Goal: Task Accomplishment & Management: Contribute content

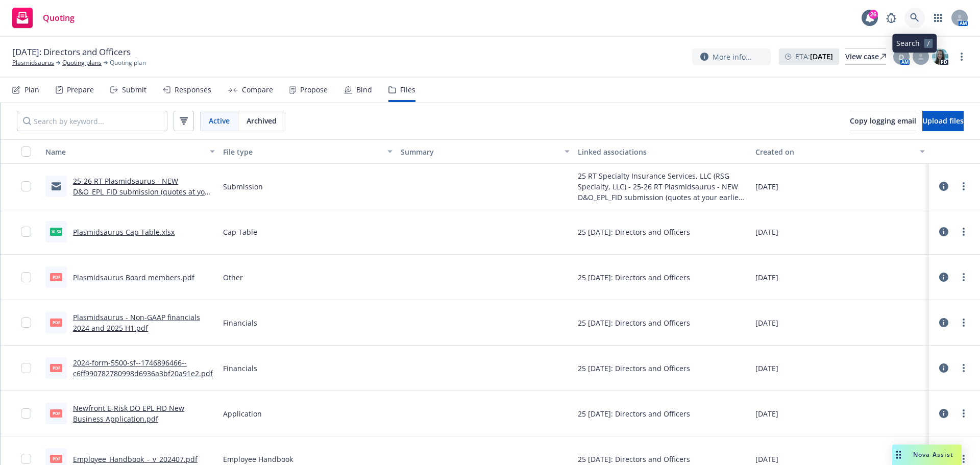
click at [915, 20] on icon at bounding box center [914, 17] width 9 height 9
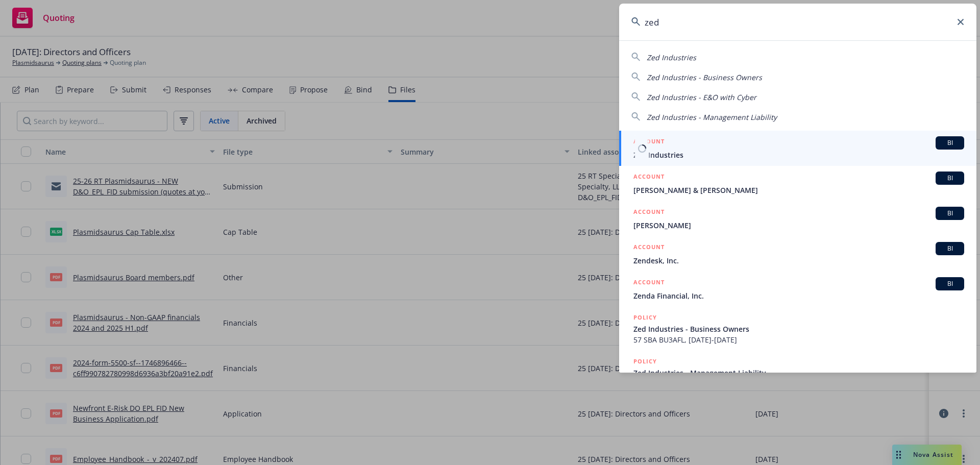
type input "zed"
click at [654, 156] on span "Zed Industries" at bounding box center [798, 155] width 331 height 11
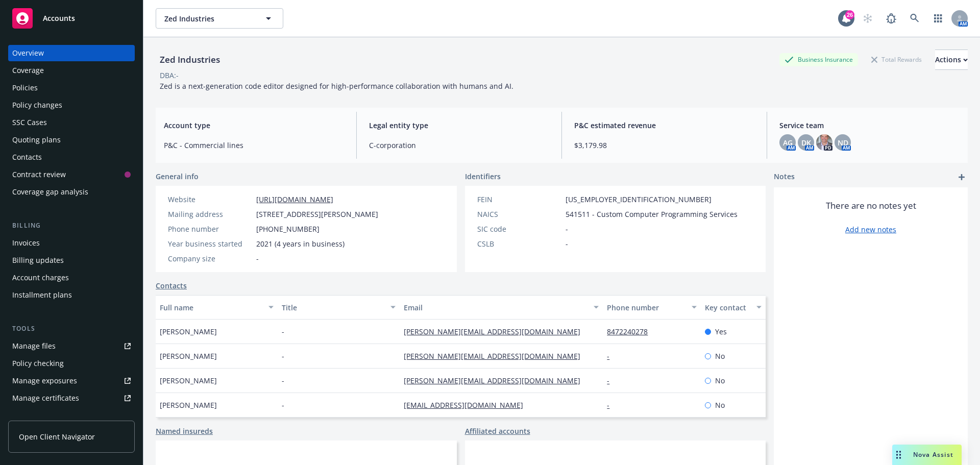
click at [31, 91] on div "Policies" at bounding box center [25, 88] width 26 height 16
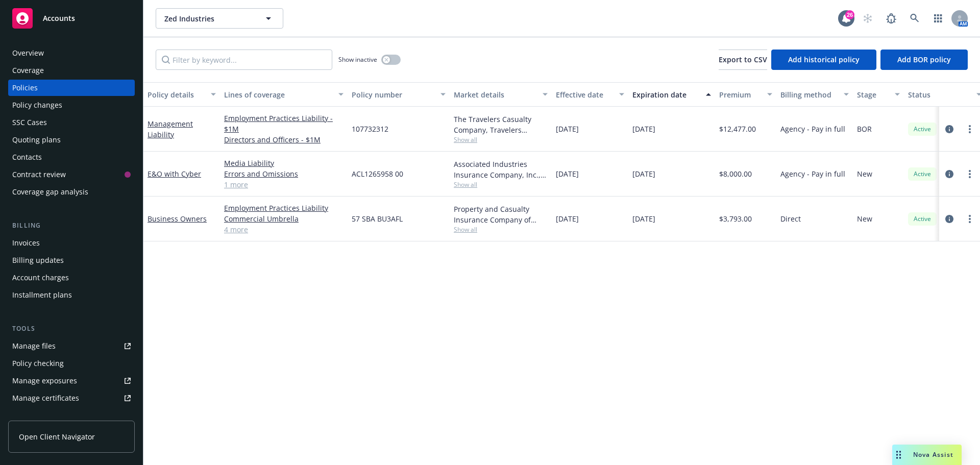
click at [24, 347] on div "Manage files" at bounding box center [33, 346] width 43 height 16
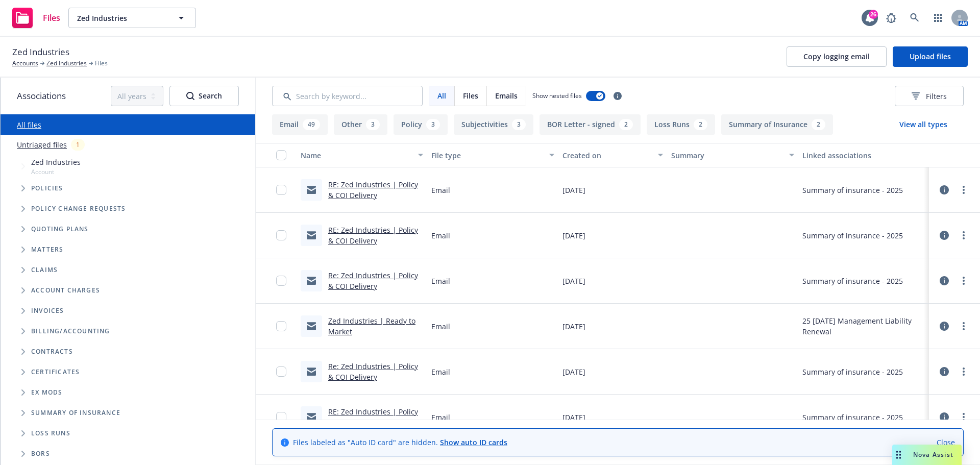
click at [20, 188] on span "Tree Example" at bounding box center [23, 188] width 16 height 16
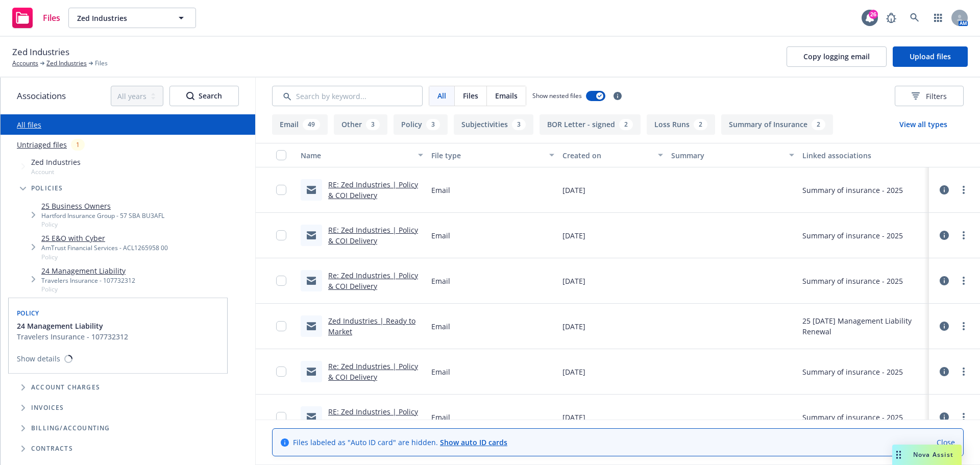
click at [73, 274] on link "24 Management Liability" at bounding box center [88, 270] width 94 height 11
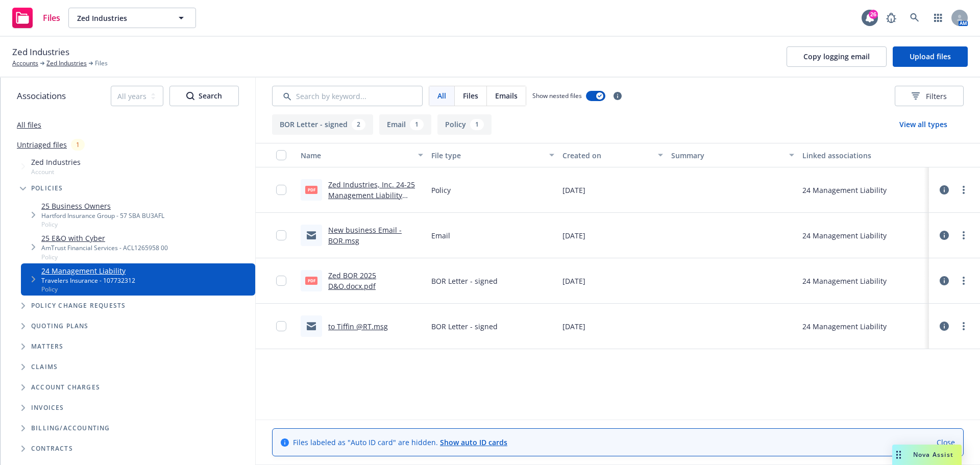
click at [352, 328] on link "to Tiffin @RT.msg" at bounding box center [358, 327] width 60 height 10
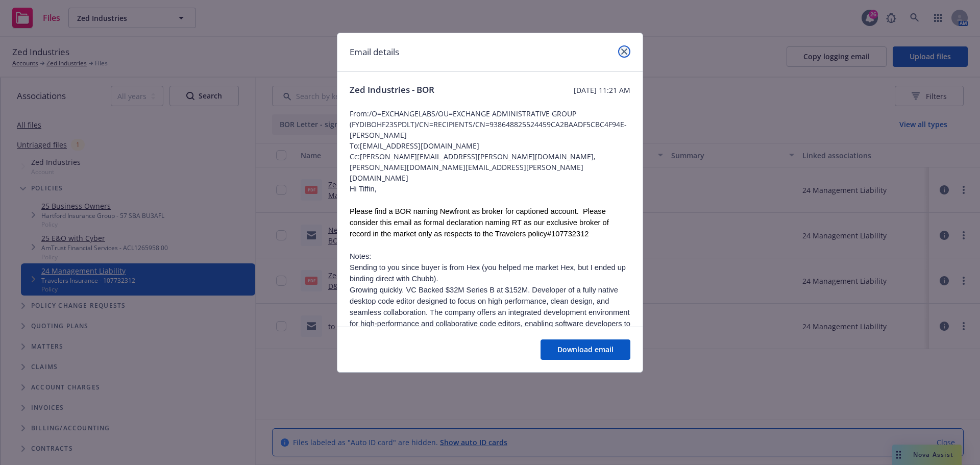
click at [621, 55] on link "close" at bounding box center [624, 51] width 12 height 12
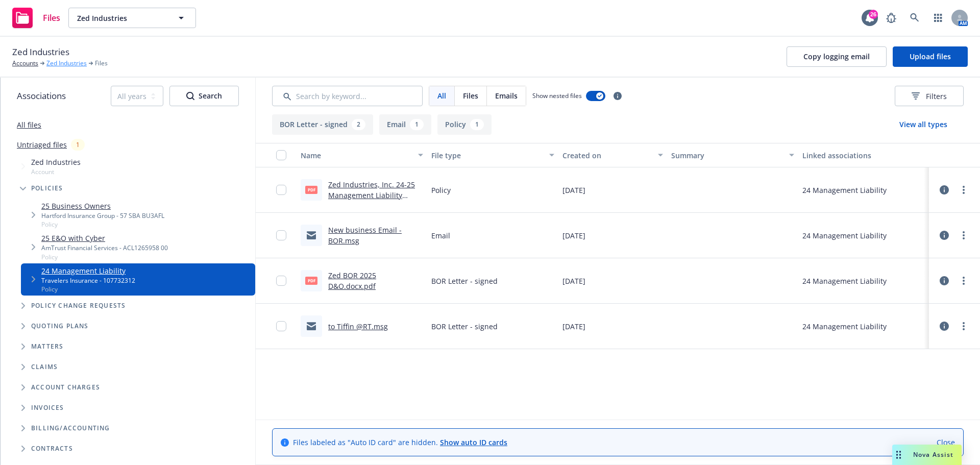
click at [55, 61] on link "Zed Industries" at bounding box center [66, 63] width 40 height 9
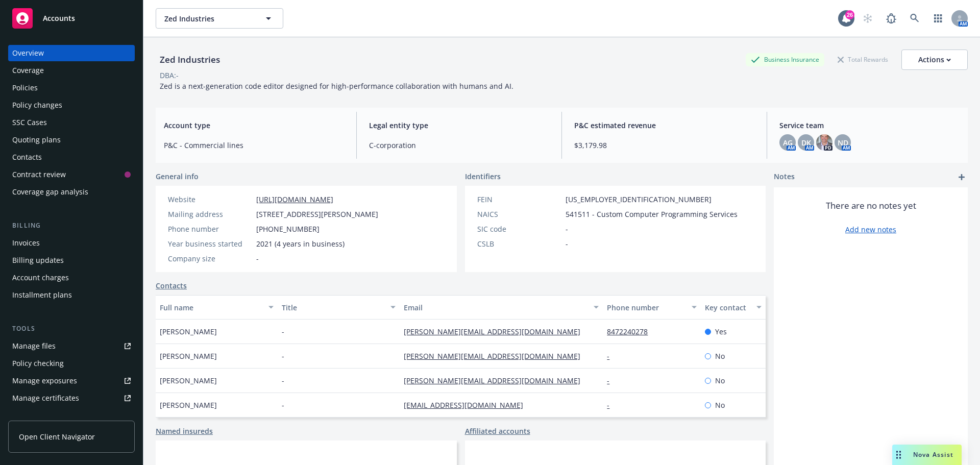
click at [29, 139] on div "Quoting plans" at bounding box center [36, 140] width 48 height 16
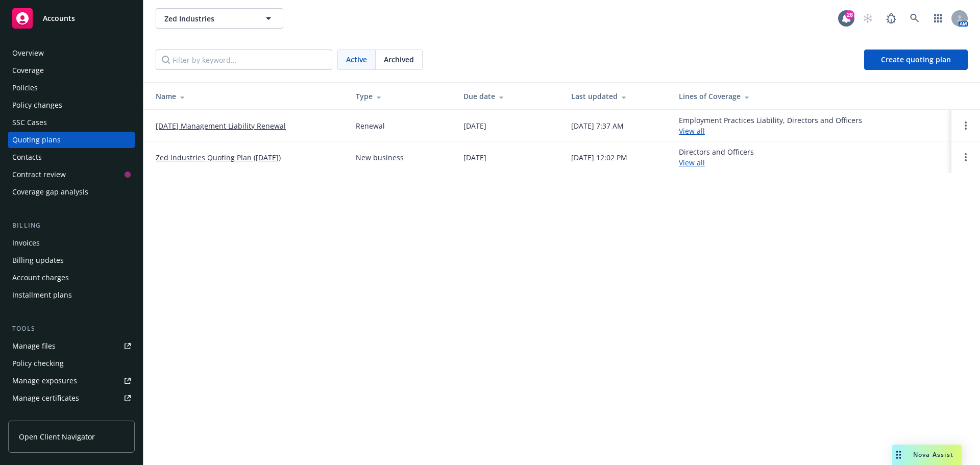
click at [223, 124] on link "11/10/25 Management Liability Renewal" at bounding box center [221, 125] width 130 height 11
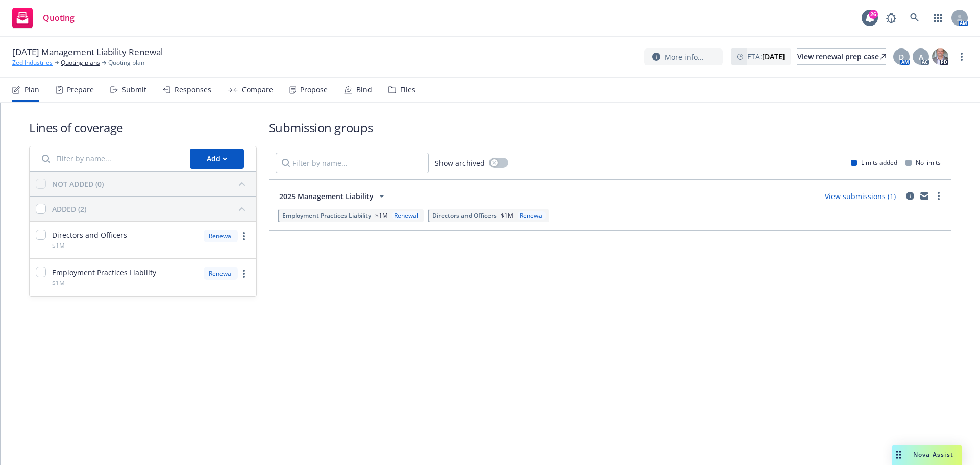
click at [32, 64] on link "Zed Industries" at bounding box center [32, 62] width 40 height 9
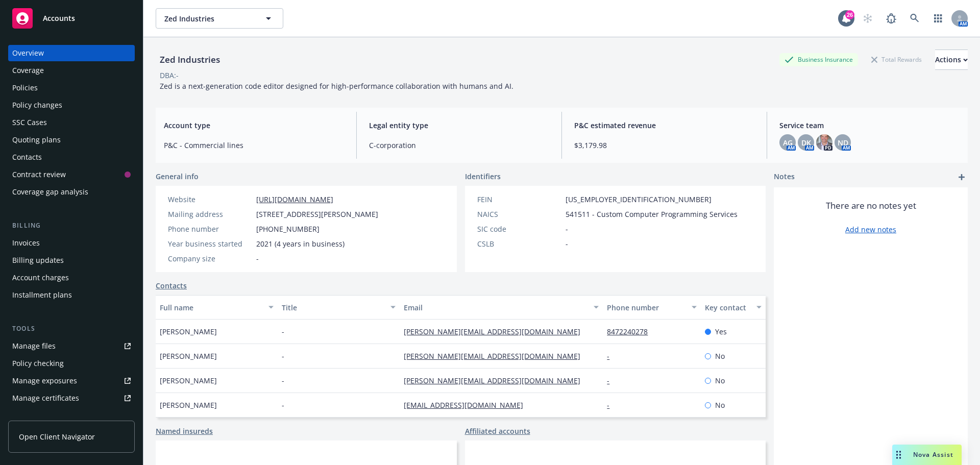
click at [44, 346] on div "Manage files" at bounding box center [33, 346] width 43 height 16
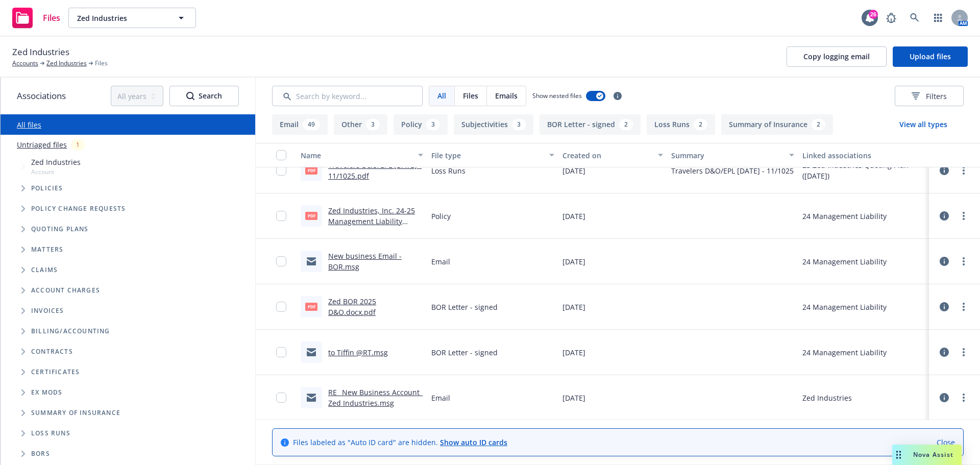
scroll to position [2896, 0]
click at [366, 210] on link "Zed Industries, Inc. 24-25 Management Liability Policy.pdf" at bounding box center [371, 220] width 87 height 31
click at [281, 216] on input "checkbox" at bounding box center [281, 215] width 10 height 10
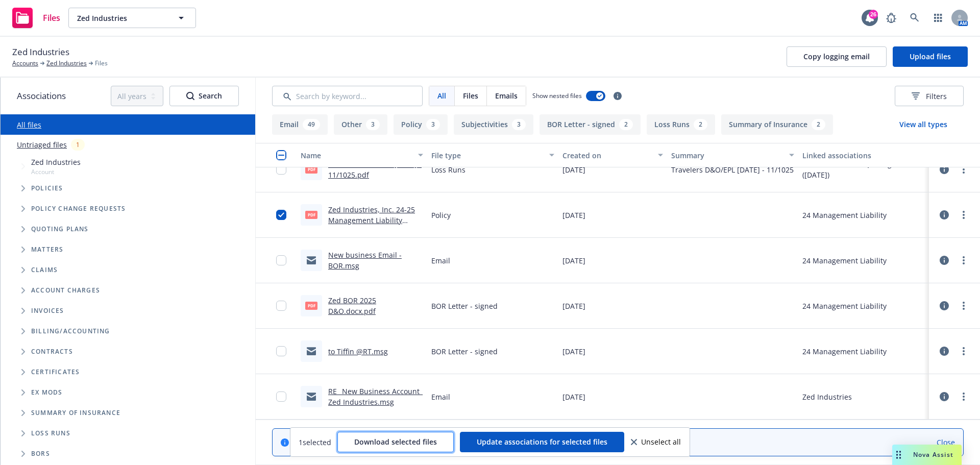
click at [402, 444] on span "Download selected files" at bounding box center [395, 442] width 83 height 10
click at [63, 62] on link "Zed Industries" at bounding box center [66, 63] width 40 height 9
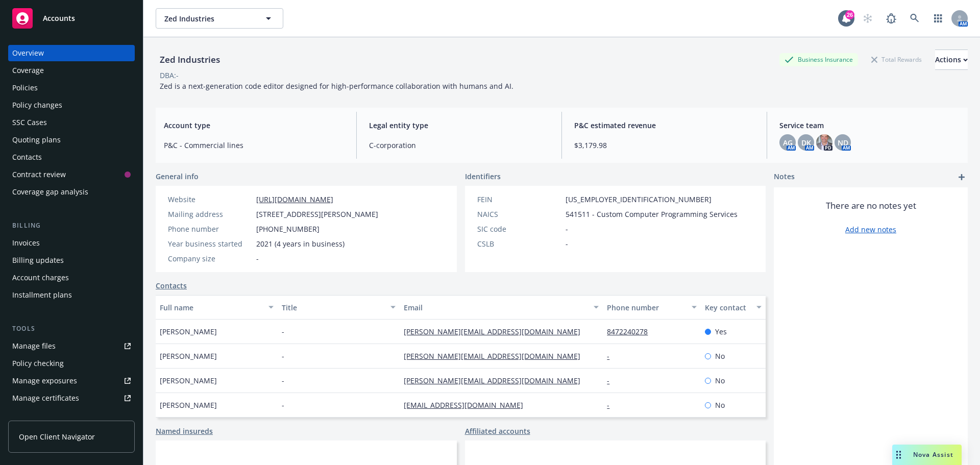
click at [29, 139] on div "Quoting plans" at bounding box center [36, 140] width 48 height 16
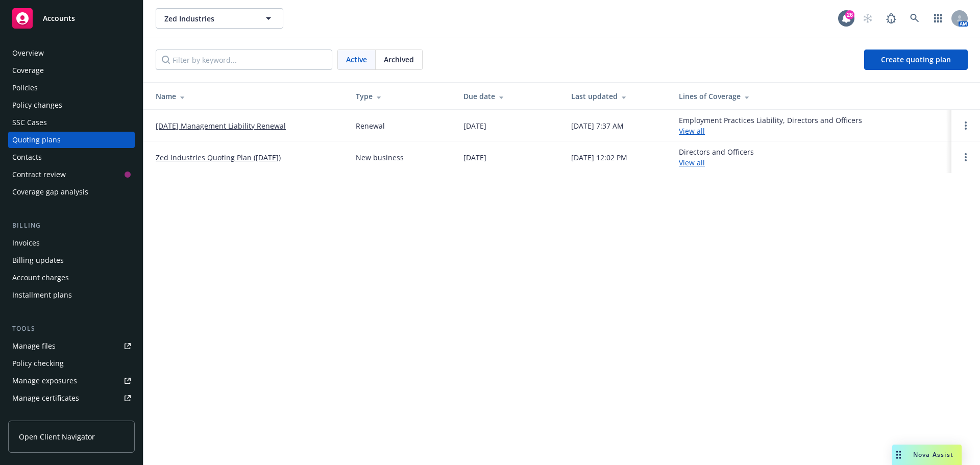
click at [232, 127] on link "[DATE] Management Liability Renewal" at bounding box center [221, 125] width 130 height 11
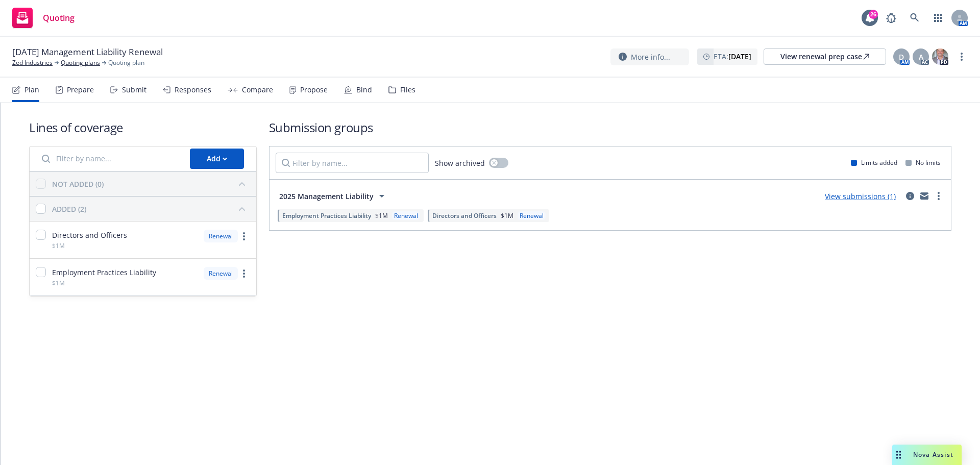
click at [863, 193] on link "View submissions (1)" at bounding box center [860, 196] width 71 height 10
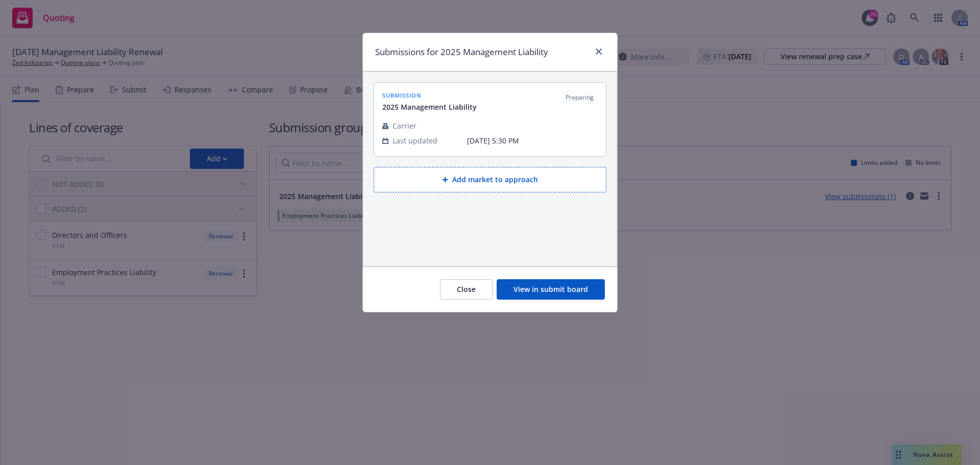
click at [533, 287] on button "View in submit board" at bounding box center [551, 289] width 108 height 20
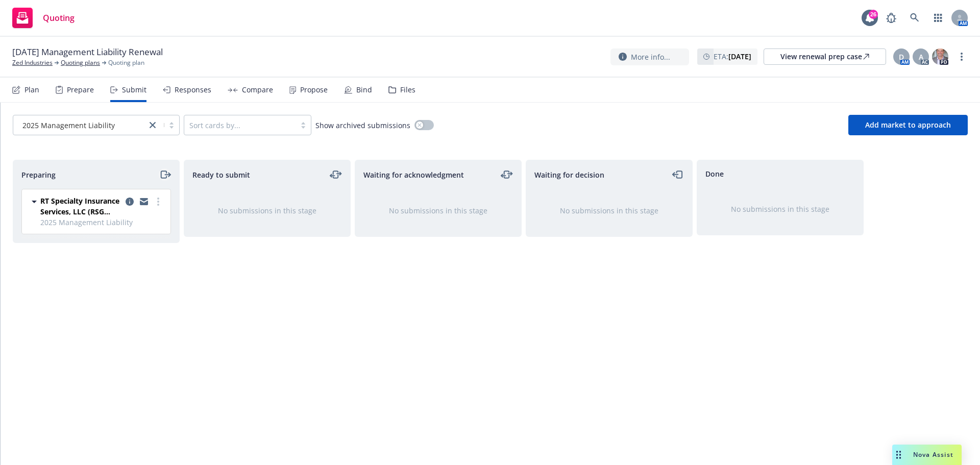
click at [165, 175] on icon "moveRight" at bounding box center [167, 175] width 5 height 0
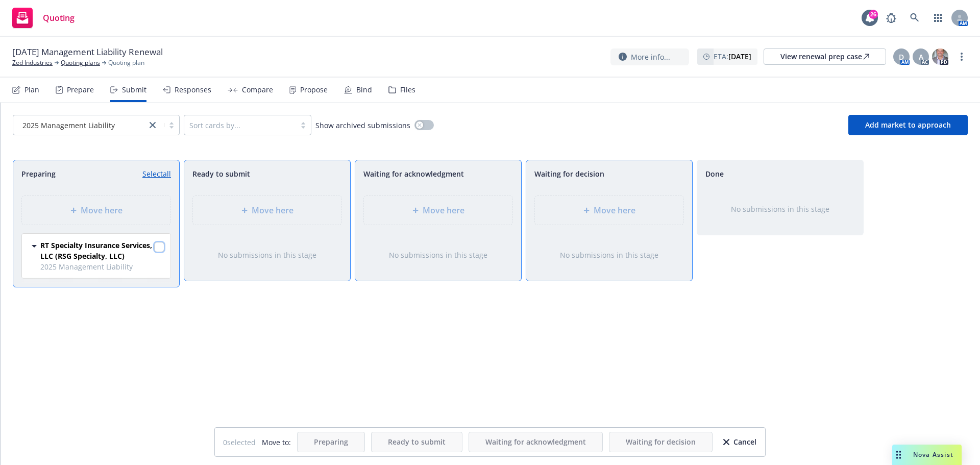
click at [160, 247] on input "checkbox" at bounding box center [159, 247] width 10 height 10
checkbox input "true"
click at [592, 210] on div at bounding box center [588, 210] width 10 height 6
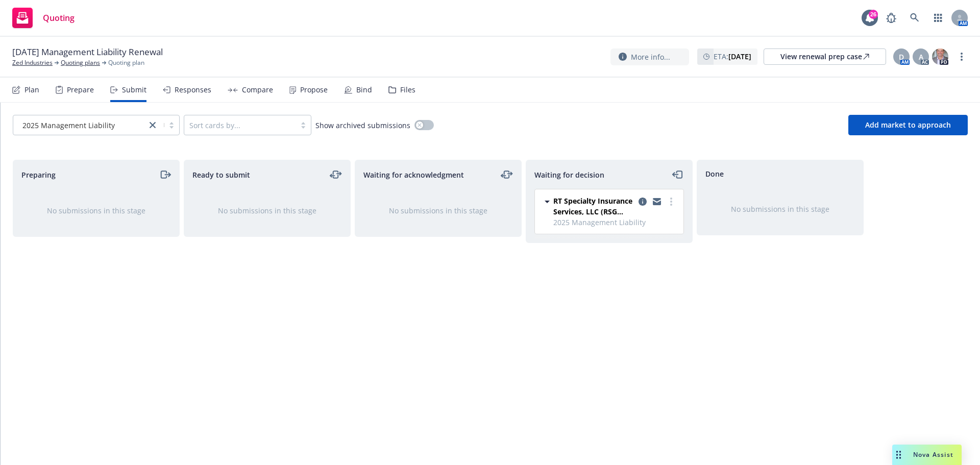
click at [394, 90] on div "Files" at bounding box center [401, 90] width 27 height 24
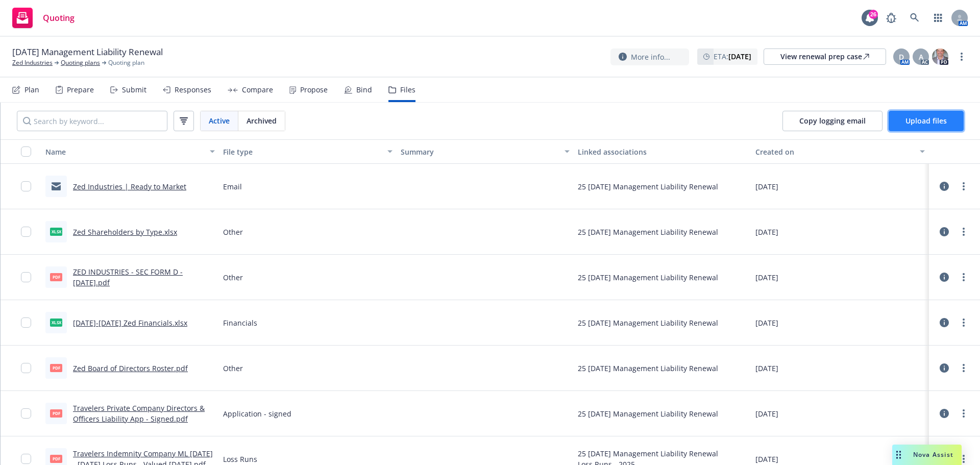
click at [940, 118] on span "Upload files" at bounding box center [925, 121] width 41 height 10
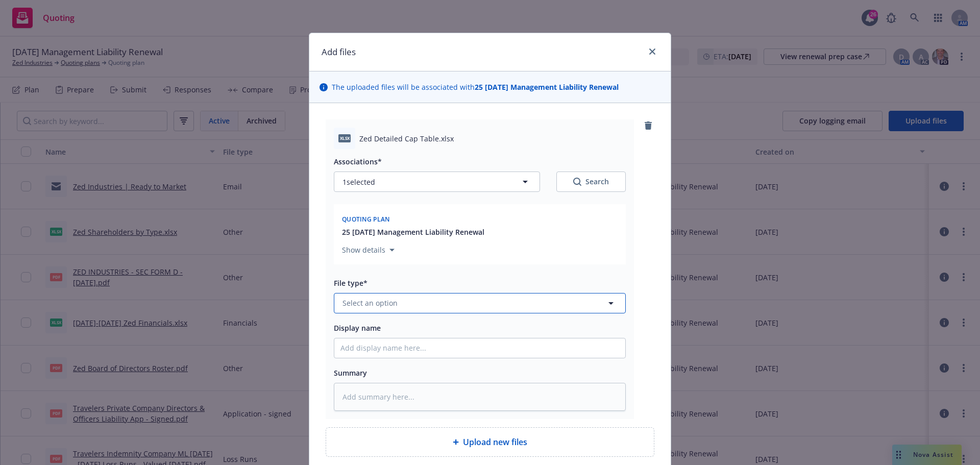
click at [354, 299] on span "Select an option" at bounding box center [369, 303] width 55 height 11
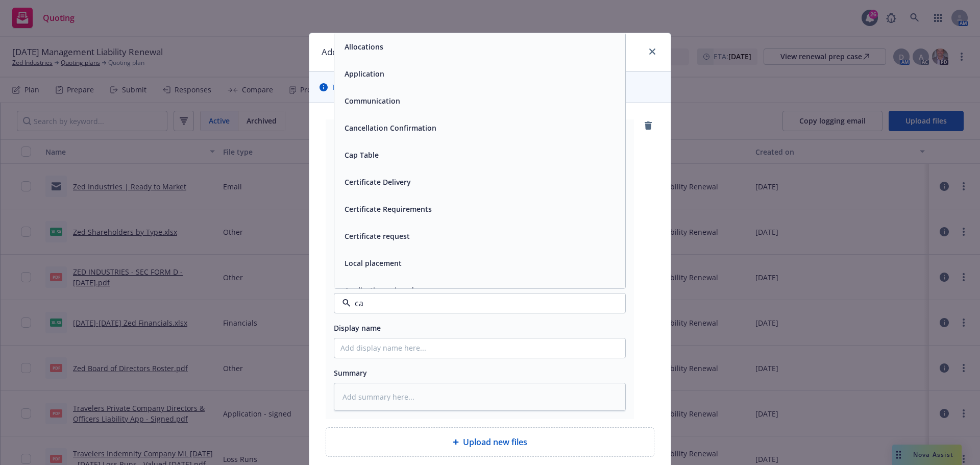
type input "cap"
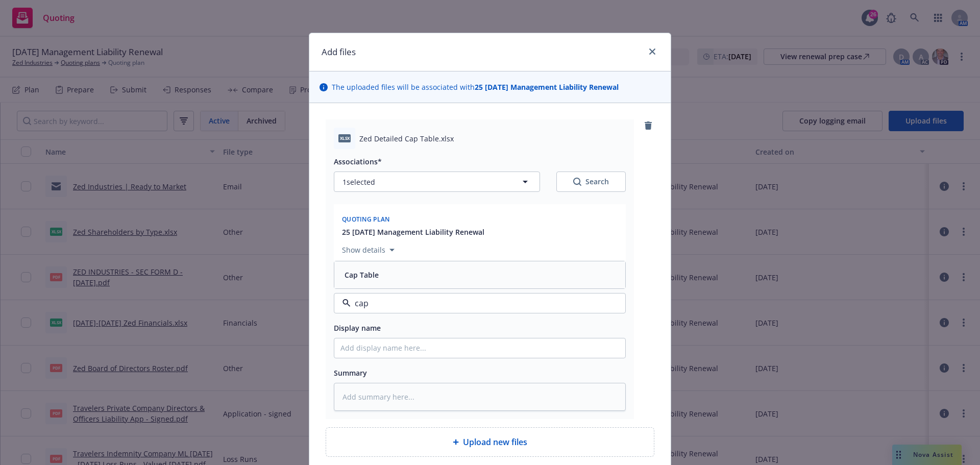
click at [377, 278] on div "Cap Table" at bounding box center [479, 274] width 279 height 15
drag, startPoint x: 357, startPoint y: 138, endPoint x: 432, endPoint y: 132, distance: 75.3
click at [432, 132] on div "xlsx Zed Detailed Cap Table.xlsx" at bounding box center [480, 138] width 292 height 21
copy span "Zed Detailed Cap Table"
click at [361, 347] on input "Display name" at bounding box center [479, 347] width 291 height 19
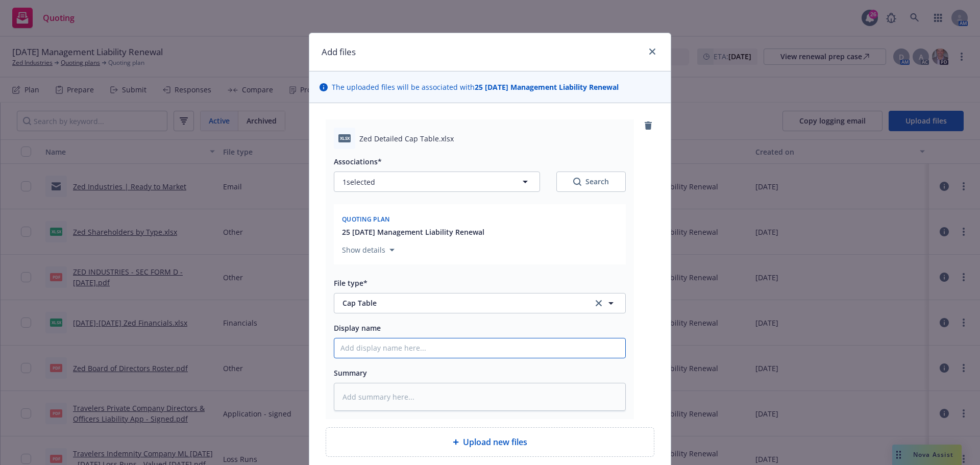
paste input "Zed Detailed Cap Table"
type textarea "x"
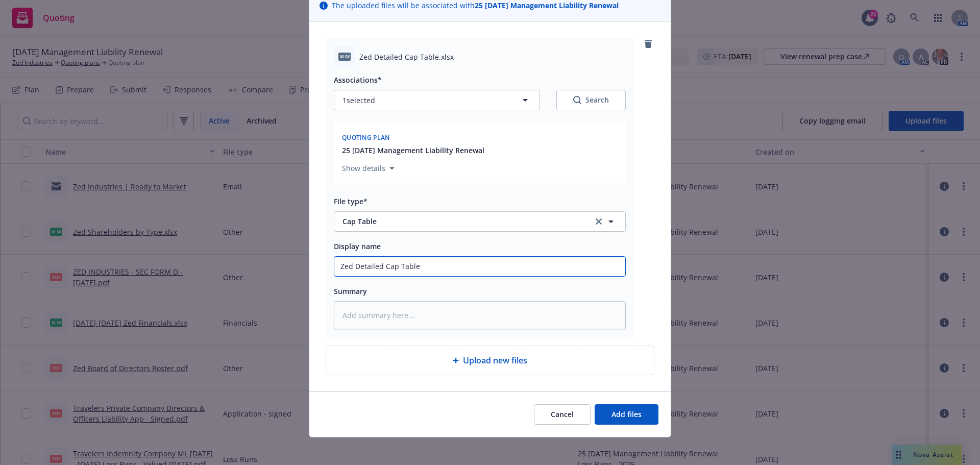
scroll to position [87, 0]
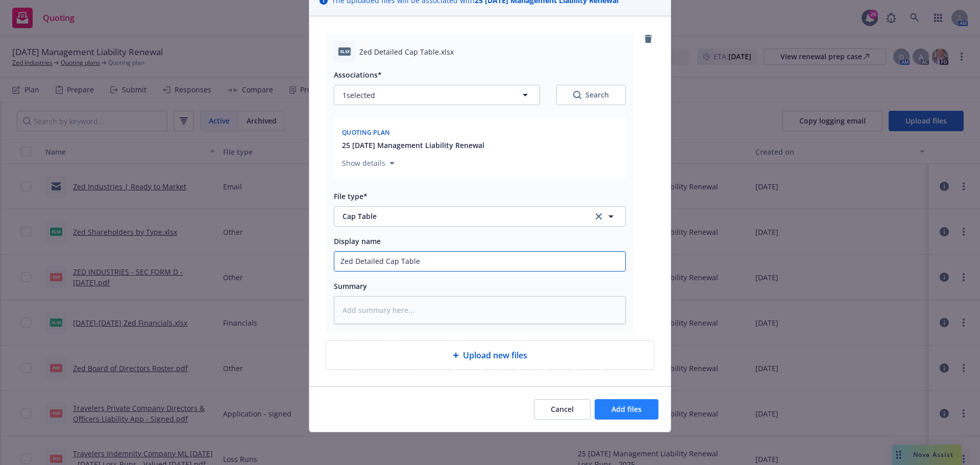
type input "Zed Detailed Cap Table"
click at [616, 411] on span "Add files" at bounding box center [626, 409] width 30 height 10
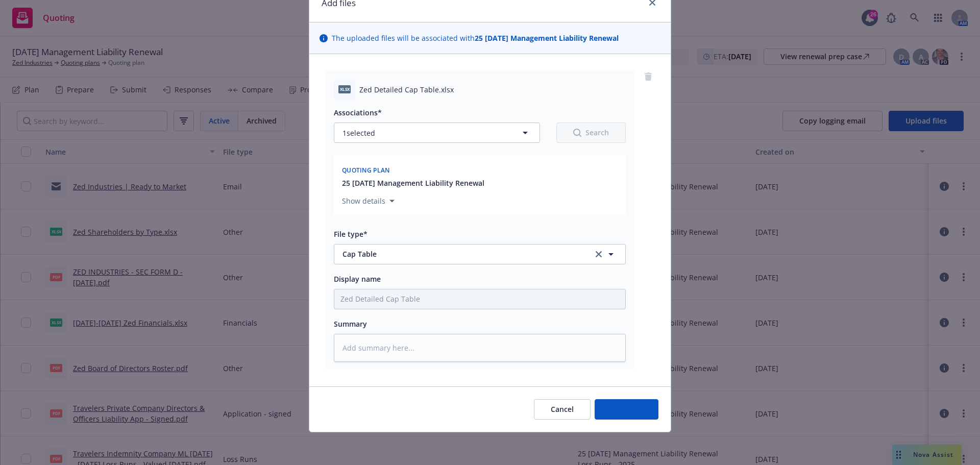
scroll to position [49, 0]
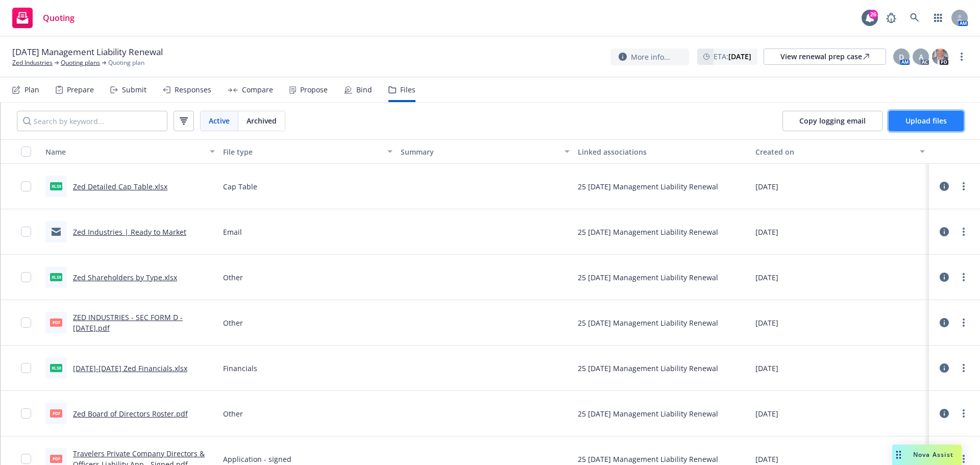
click at [936, 126] on button "Upload files" at bounding box center [926, 121] width 75 height 20
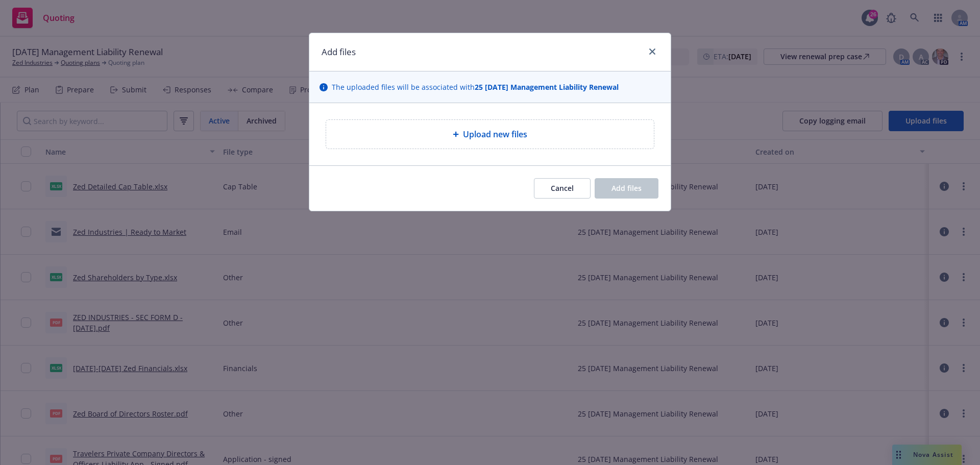
type textarea "x"
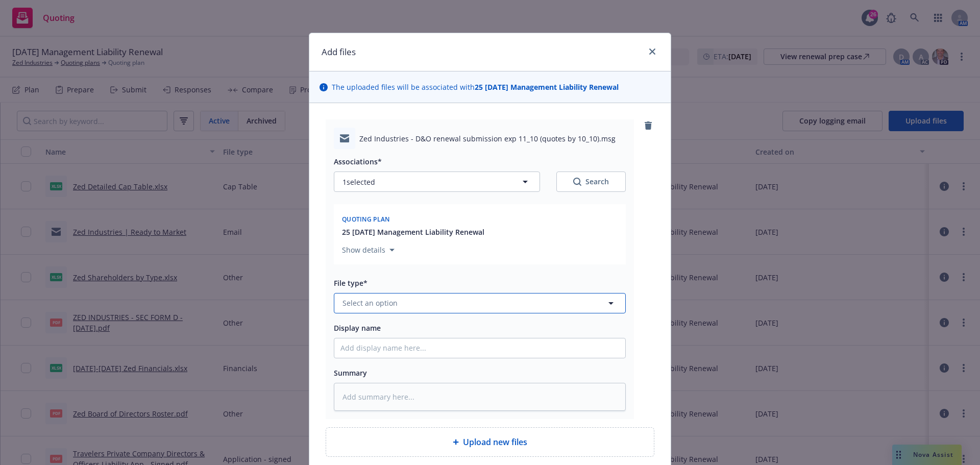
click at [380, 300] on span "Select an option" at bounding box center [369, 303] width 55 height 11
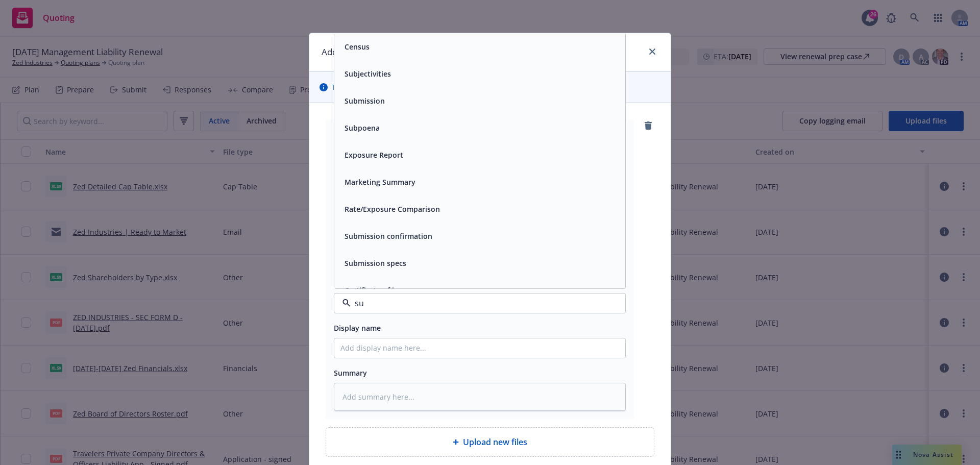
type input "sub"
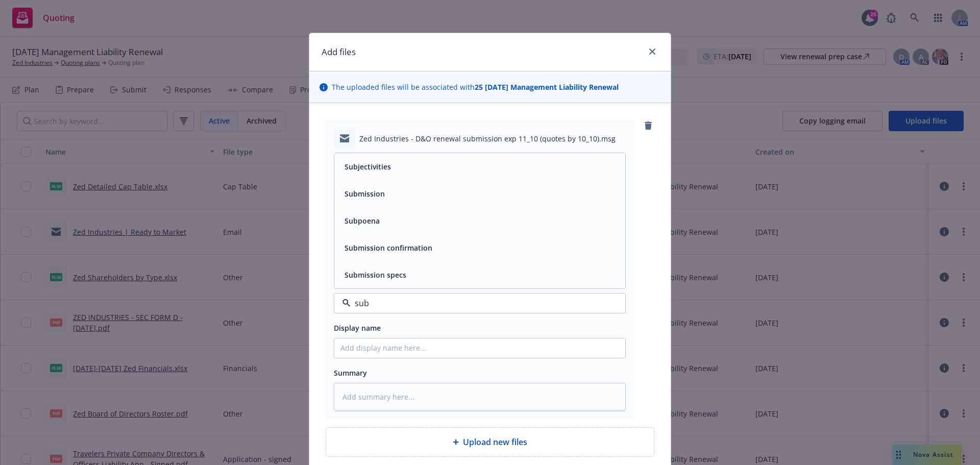
click at [390, 198] on div "Submission" at bounding box center [479, 193] width 279 height 15
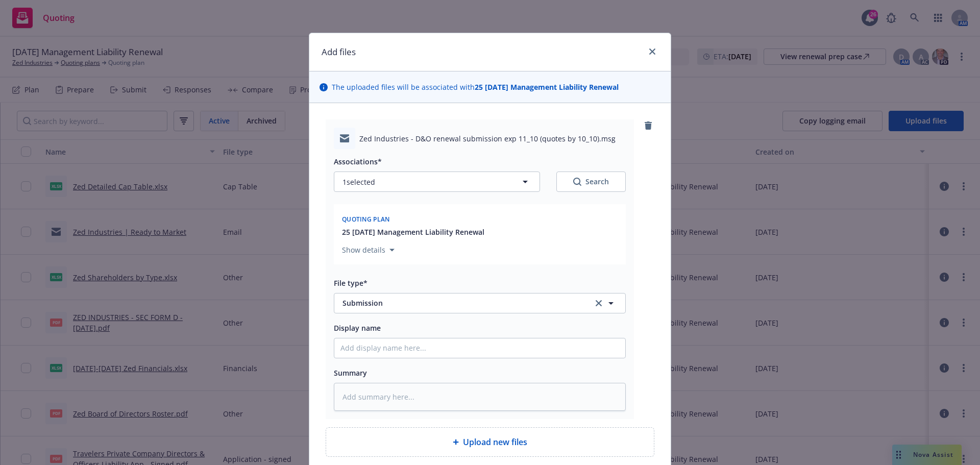
click at [379, 132] on div "Zed Industries - D&O renewal submission exp 11_10 (quotes by 10_10).msg" at bounding box center [480, 138] width 292 height 21
click at [364, 346] on input "Display name" at bounding box center [479, 347] width 291 height 19
type textarea "x"
type input "2"
type textarea "x"
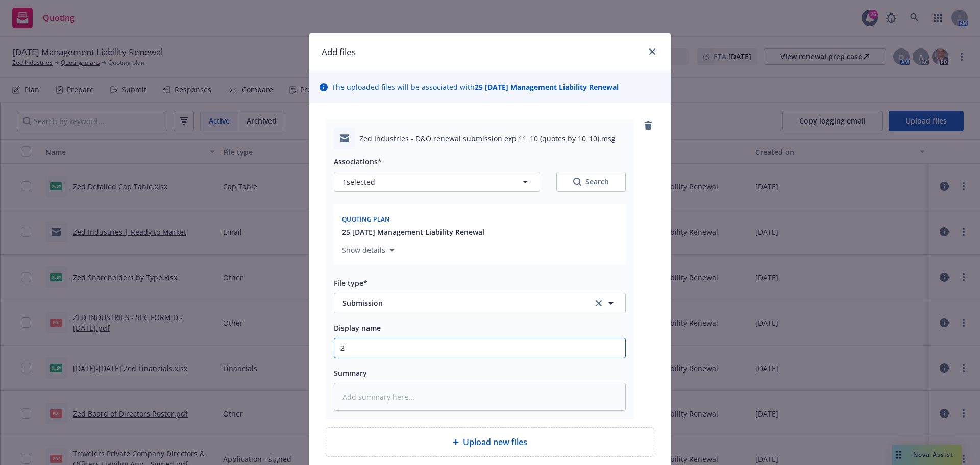
type input "25"
type textarea "x"
type input "25-"
type textarea "x"
type input "25-2"
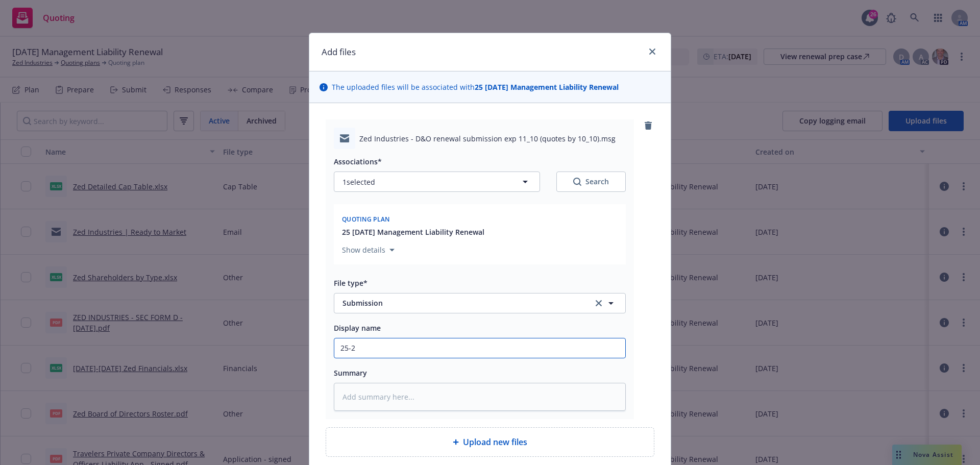
type textarea "x"
type input "25-26"
type textarea "x"
type input "25-26"
type textarea "x"
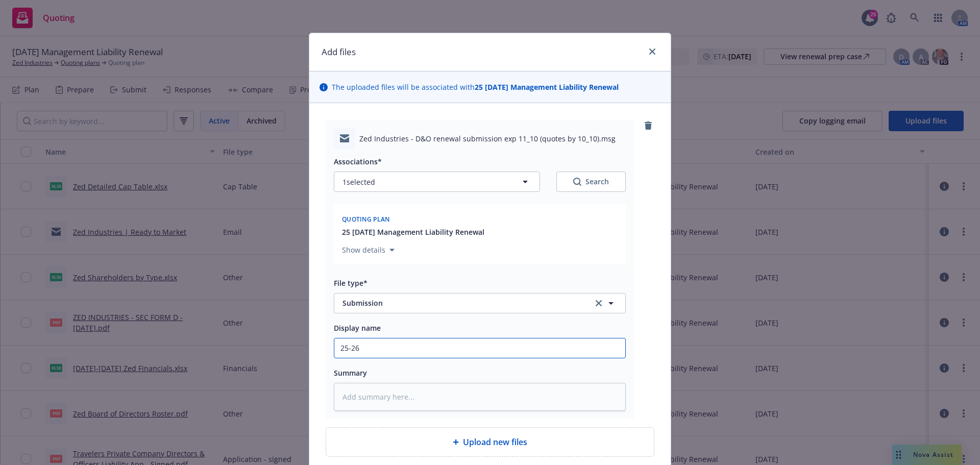
type input "25-26 R"
type textarea "x"
type input "25-26 RT"
type textarea "x"
type input "25-26 RT"
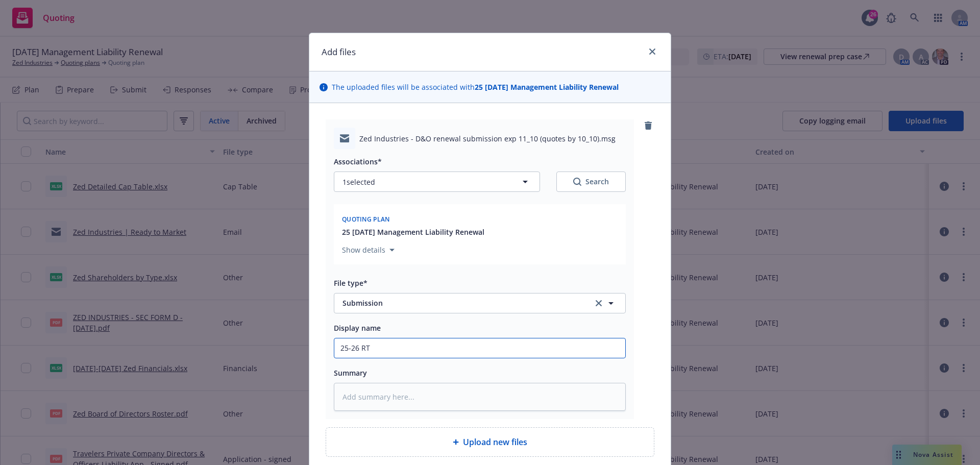
paste input "Zed Industries - D&O renewal submission exp 11/10 (quotes by 10/10)"
type textarea "x"
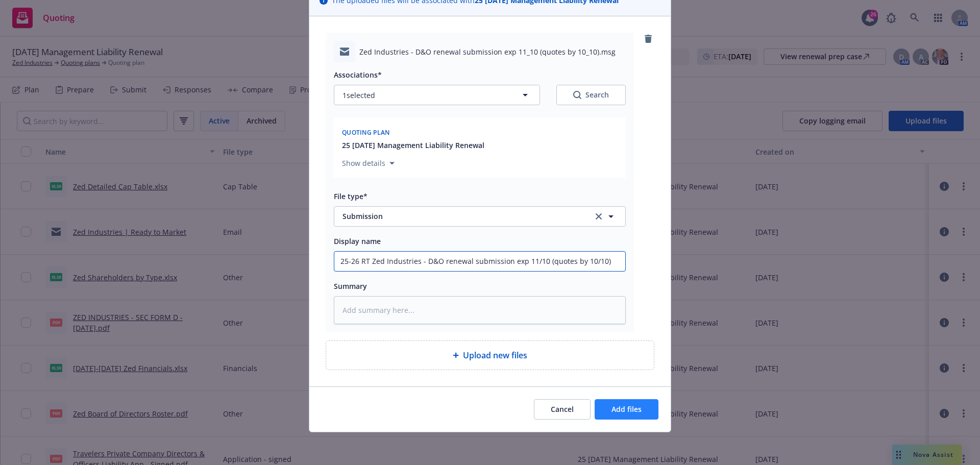
type input "25-26 RT Zed Industries - D&O renewal submission exp 11/10 (quotes by 10/10)"
drag, startPoint x: 630, startPoint y: 413, endPoint x: 630, endPoint y: 439, distance: 25.5
click at [630, 413] on span "Add files" at bounding box center [626, 409] width 30 height 10
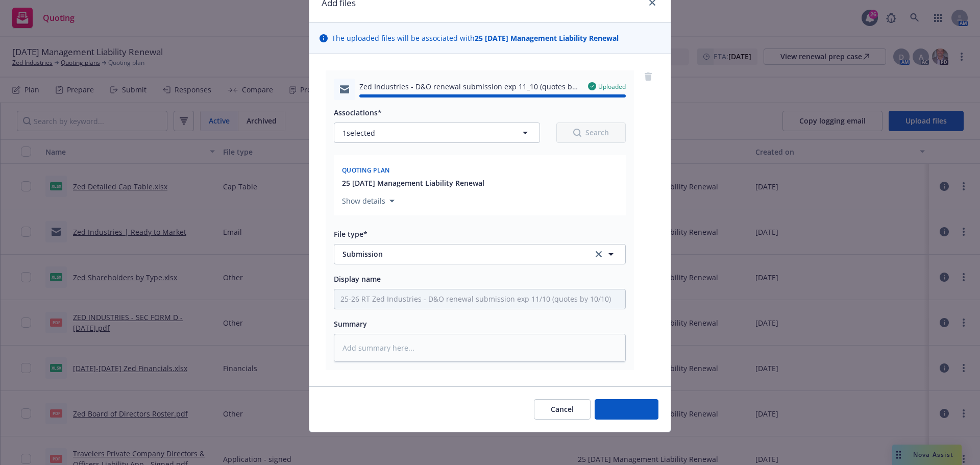
type textarea "x"
